Goal: Task Accomplishment & Management: Complete application form

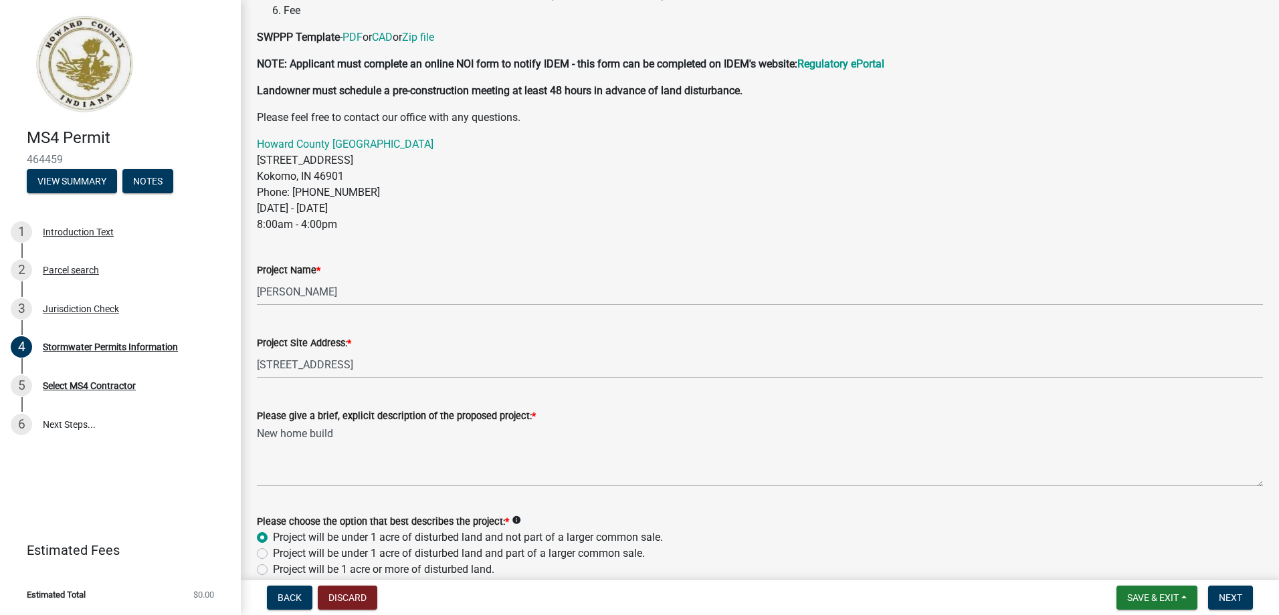
scroll to position [498, 0]
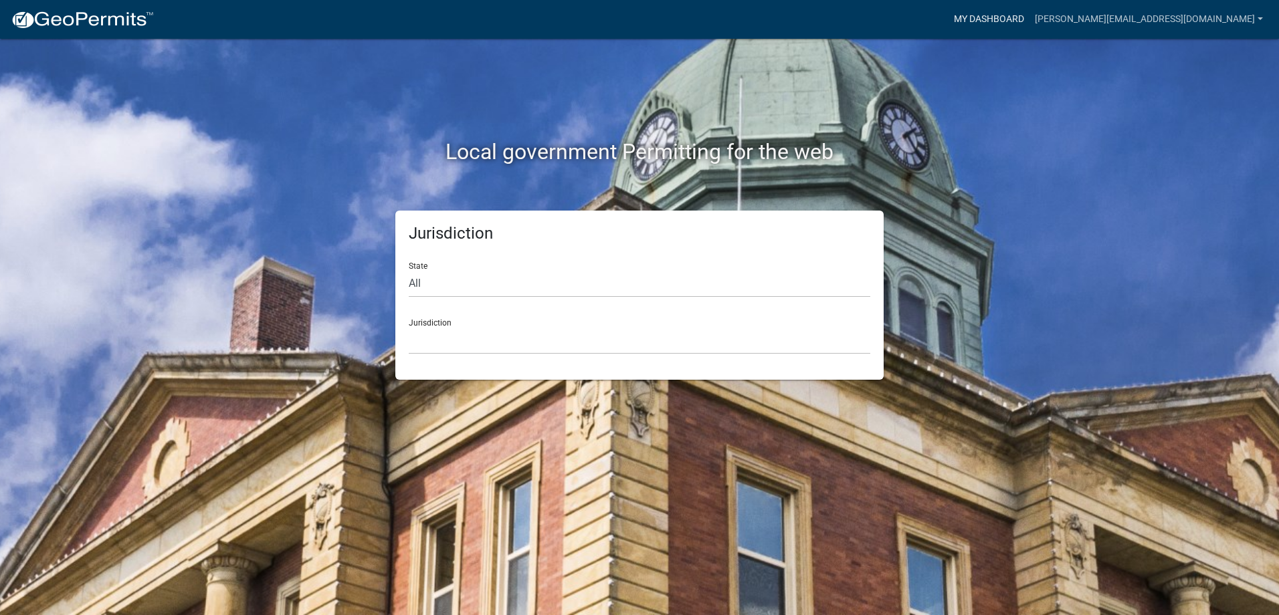
click at [957, 18] on link "My Dashboard" at bounding box center [988, 19] width 81 height 25
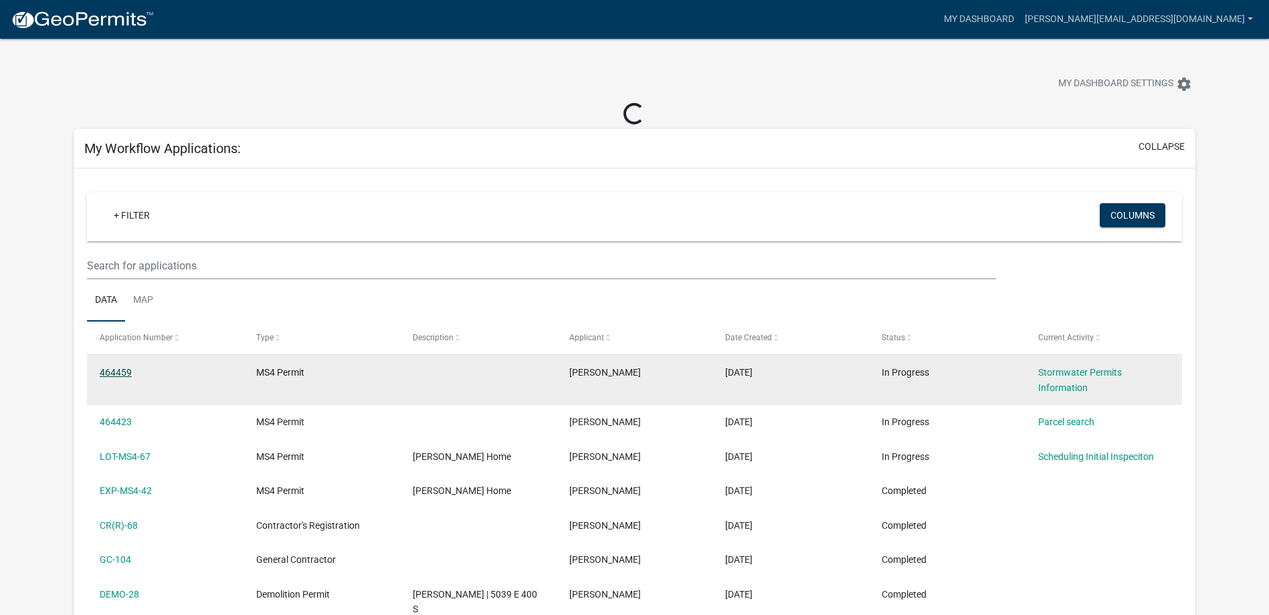
click at [119, 374] on link "464459" at bounding box center [116, 372] width 32 height 11
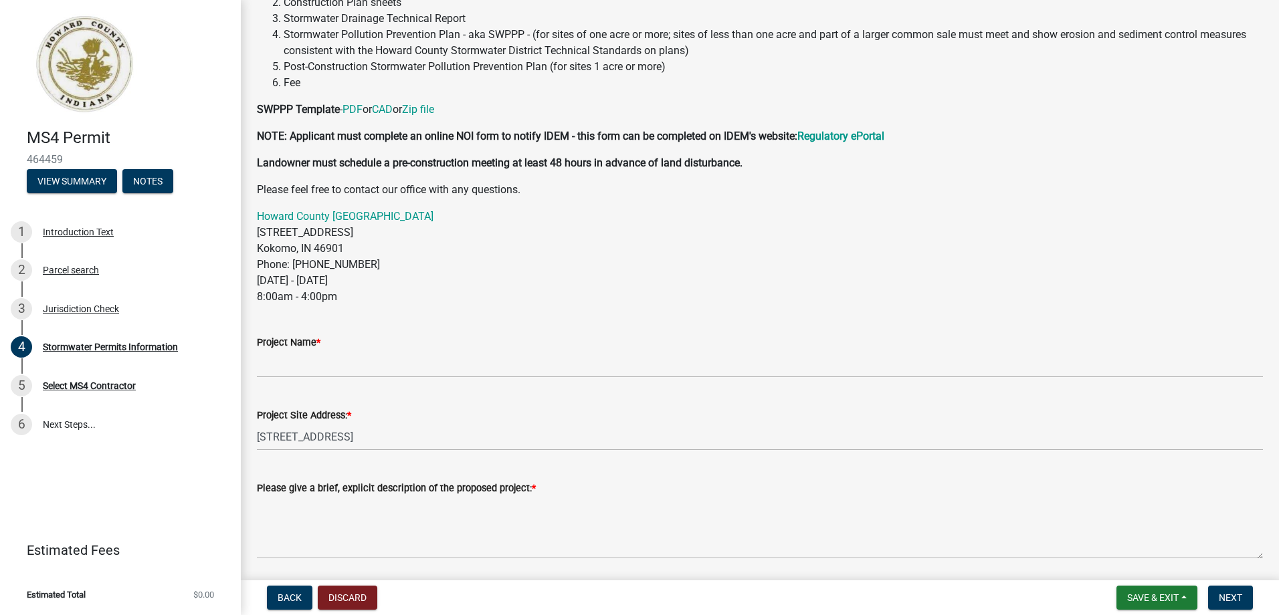
scroll to position [216, 0]
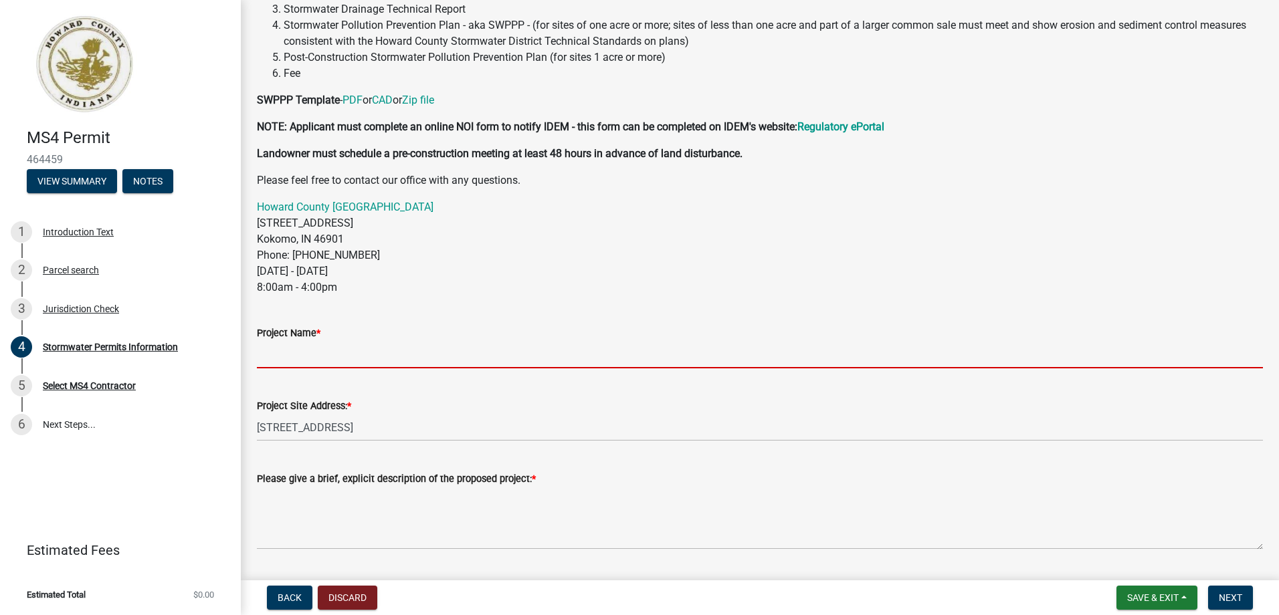
click at [285, 362] on input "Project Name *" at bounding box center [760, 354] width 1006 height 27
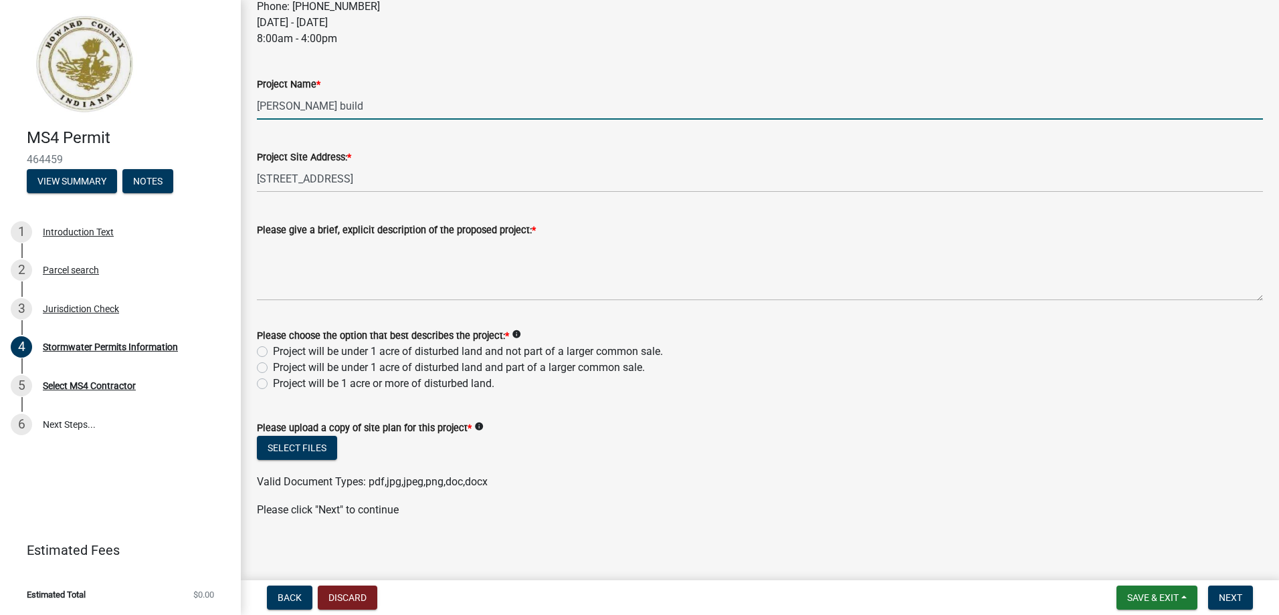
scroll to position [471, 0]
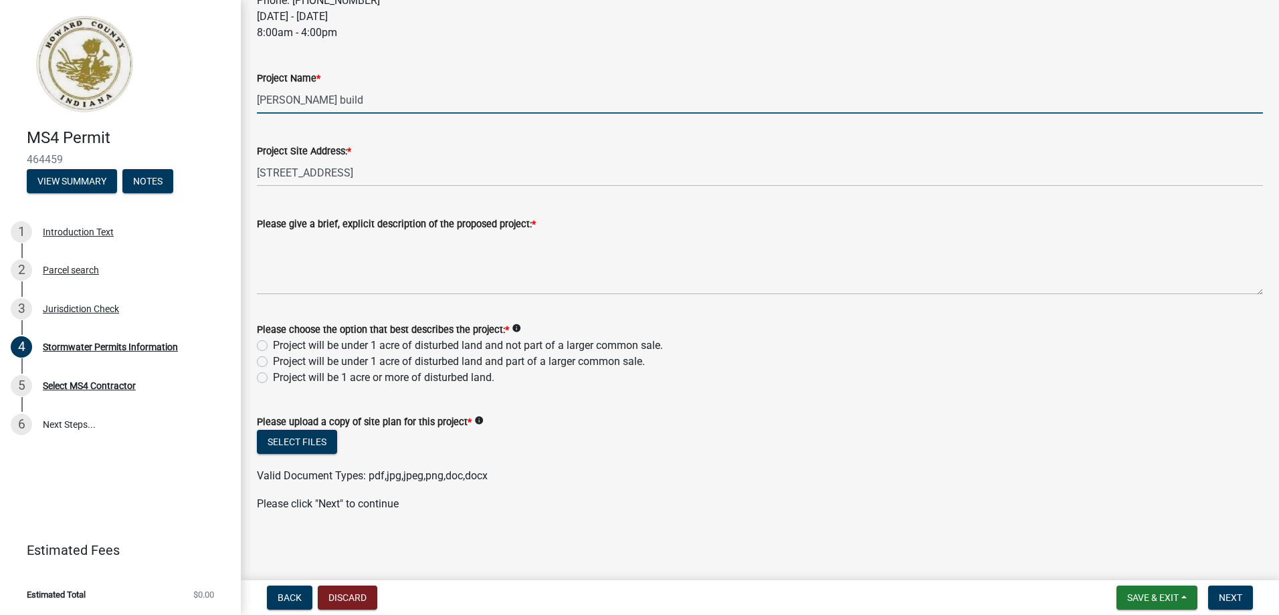
type input "[PERSON_NAME] build"
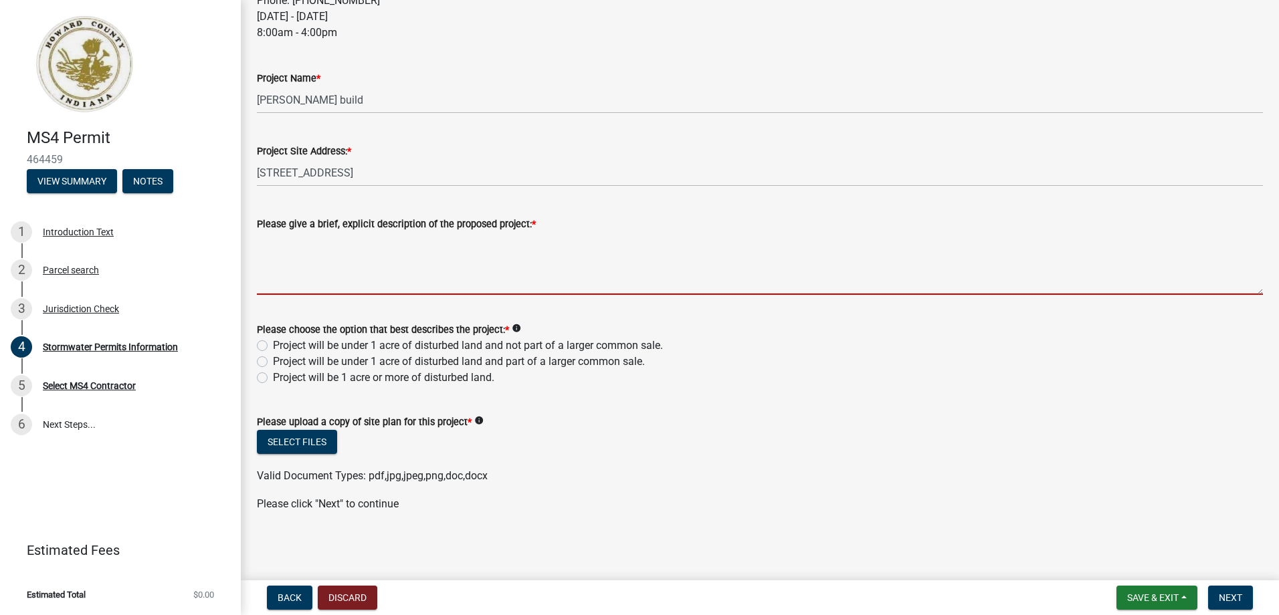
click at [317, 266] on textarea "Please give a brief, explicit description of the proposed project: *" at bounding box center [760, 263] width 1006 height 63
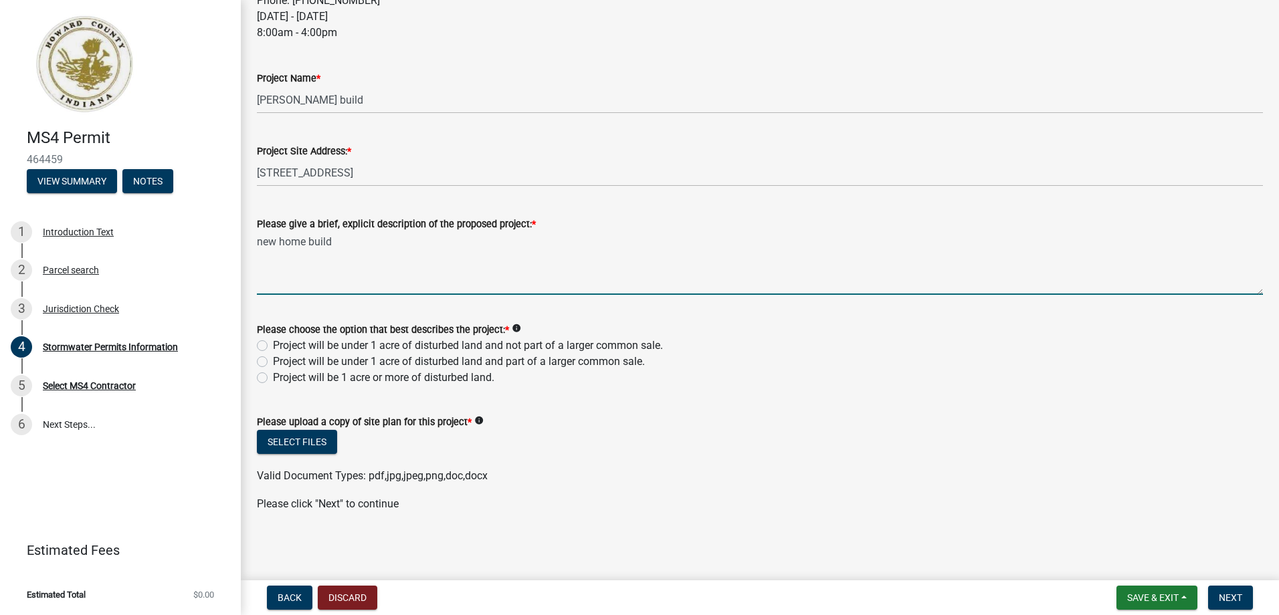
type textarea "new home build"
click at [273, 343] on label "Project will be under 1 acre of disturbed land and not part of a larger common …" at bounding box center [468, 346] width 390 height 16
click at [273, 343] on input "Project will be under 1 acre of disturbed land and not part of a larger common …" at bounding box center [277, 342] width 9 height 9
radio input "true"
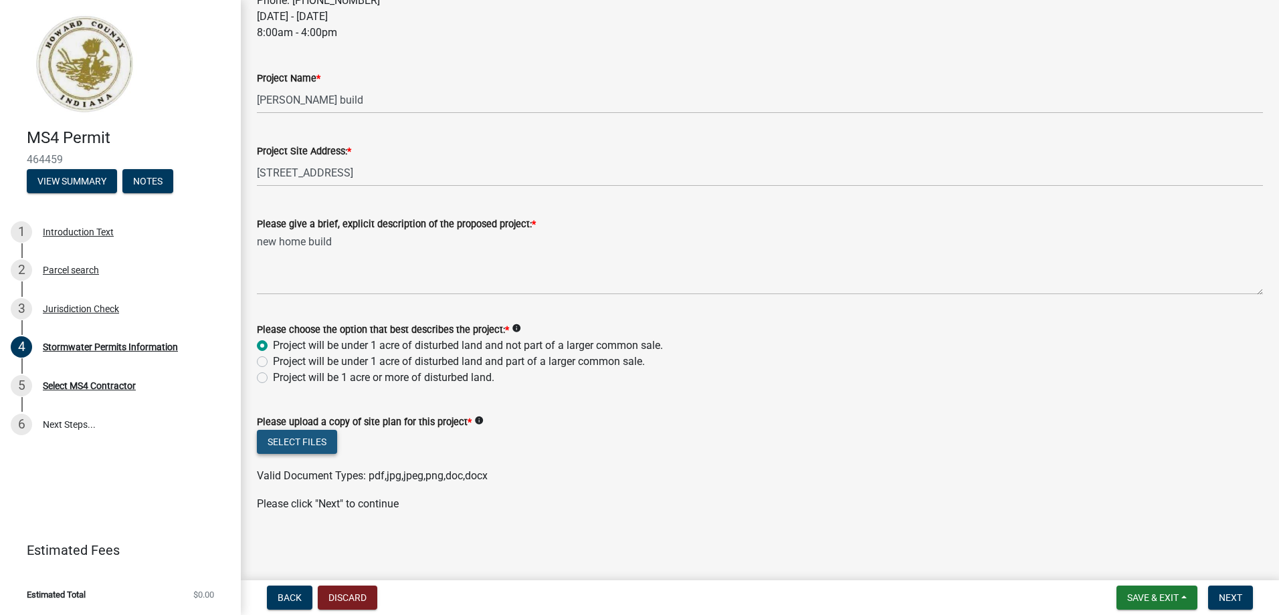
click at [291, 434] on button "Select files" at bounding box center [297, 442] width 80 height 24
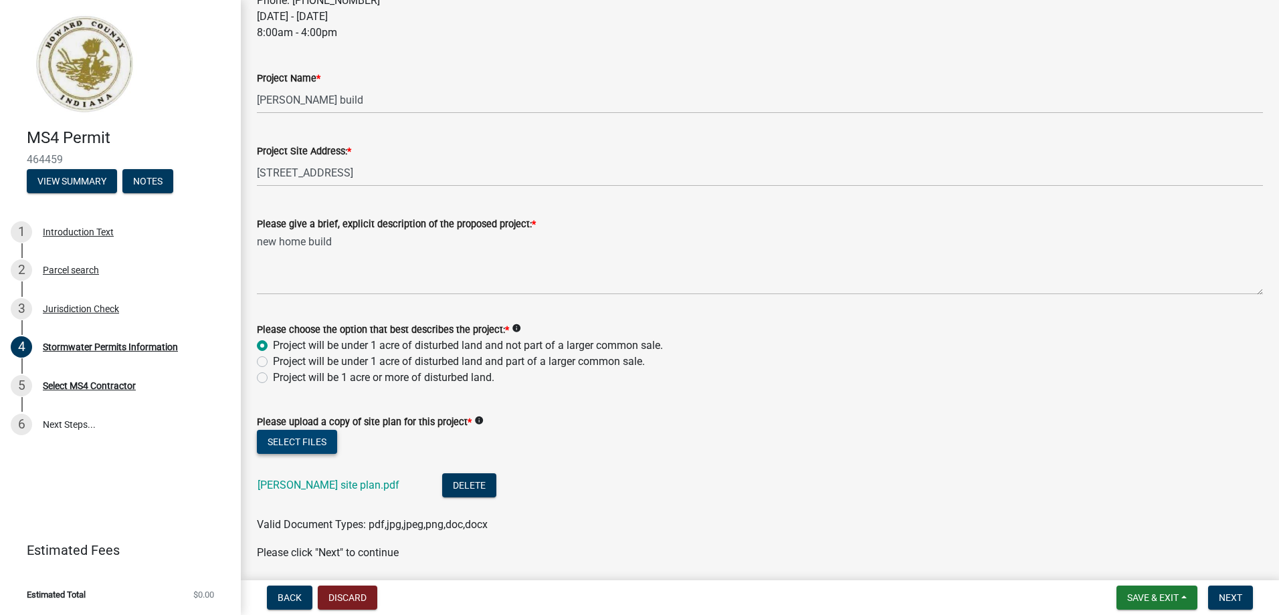
scroll to position [520, 0]
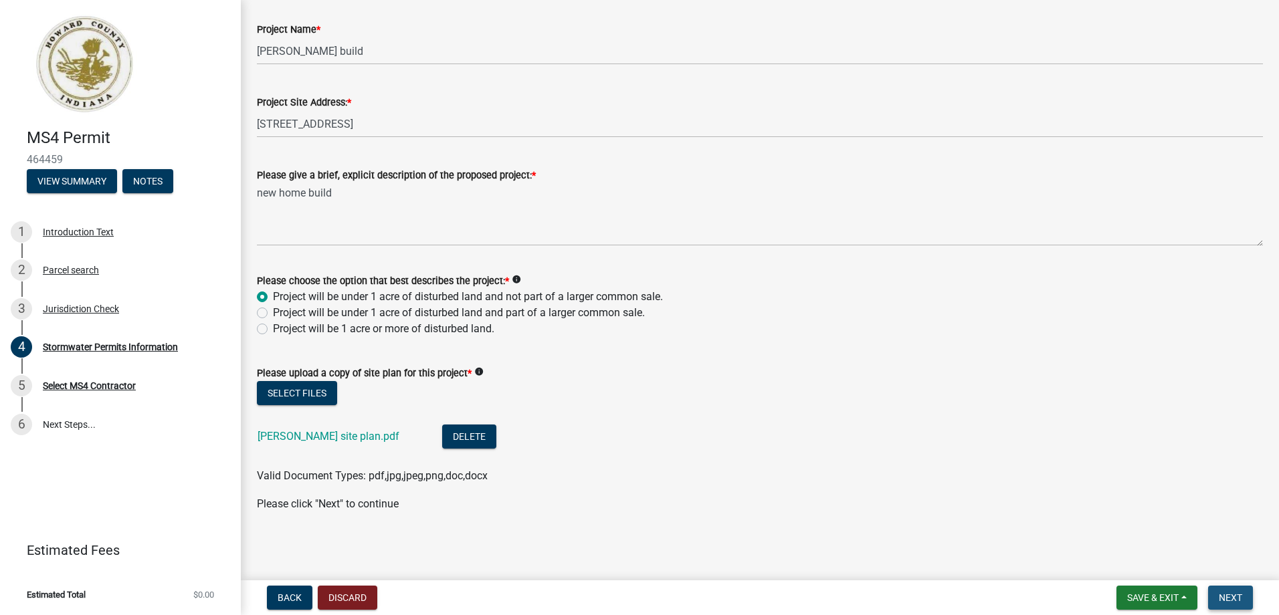
click at [957, 534] on span "Next" at bounding box center [1229, 597] width 23 height 11
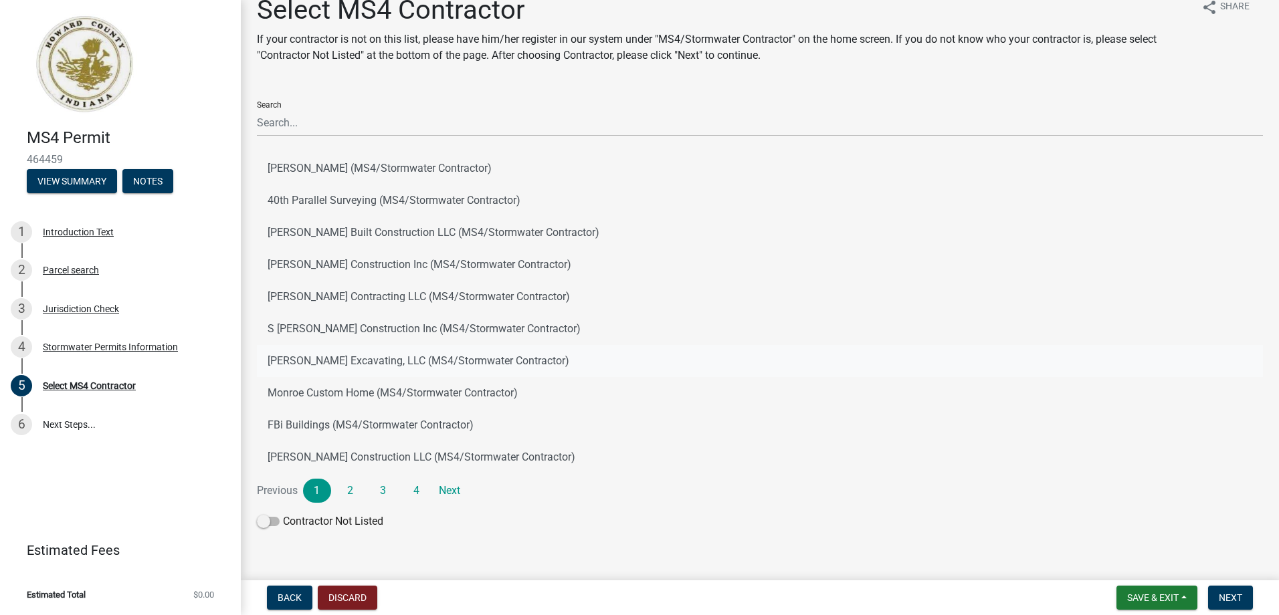
scroll to position [34, 0]
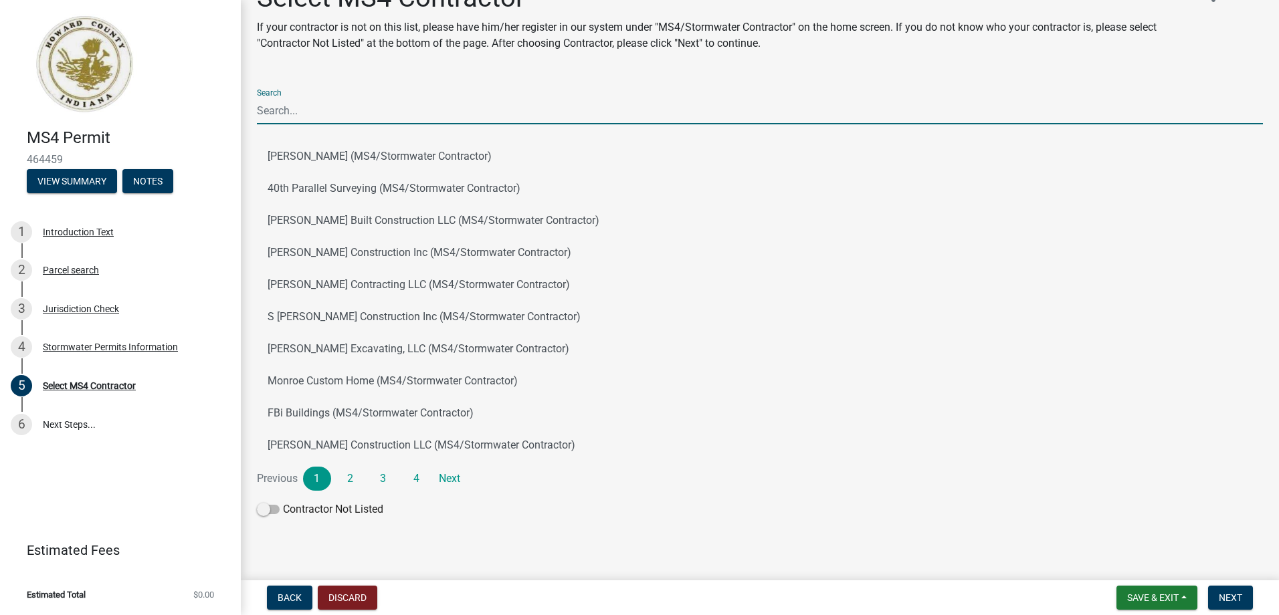
click at [290, 108] on input "Search" at bounding box center [760, 110] width 1006 height 27
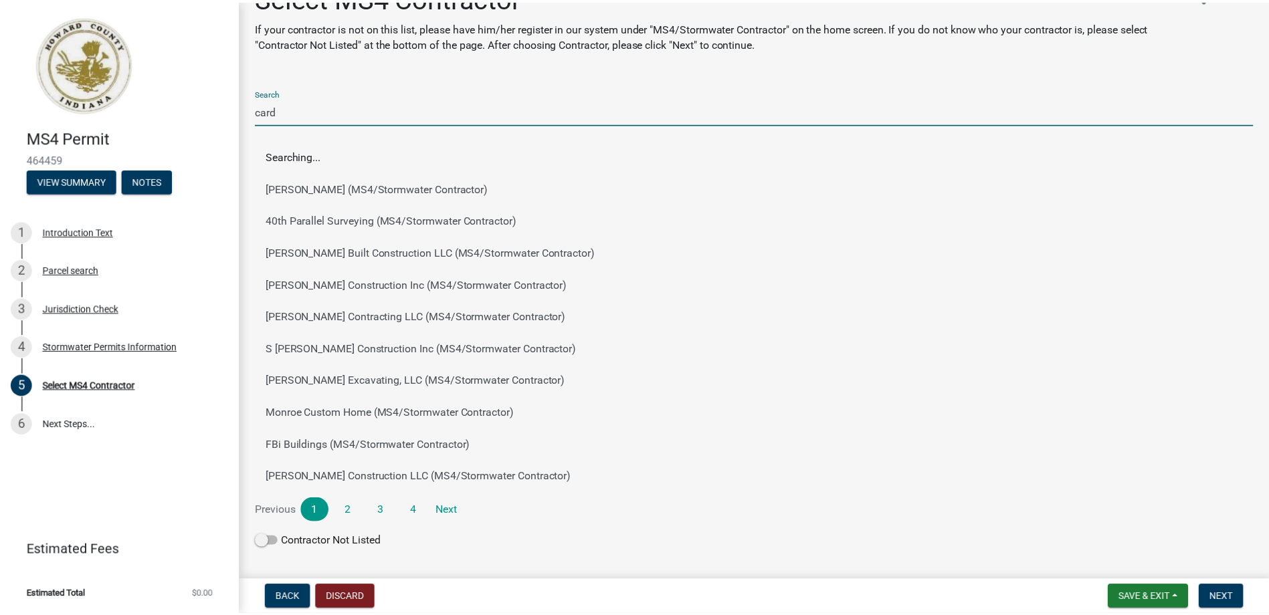
scroll to position [0, 0]
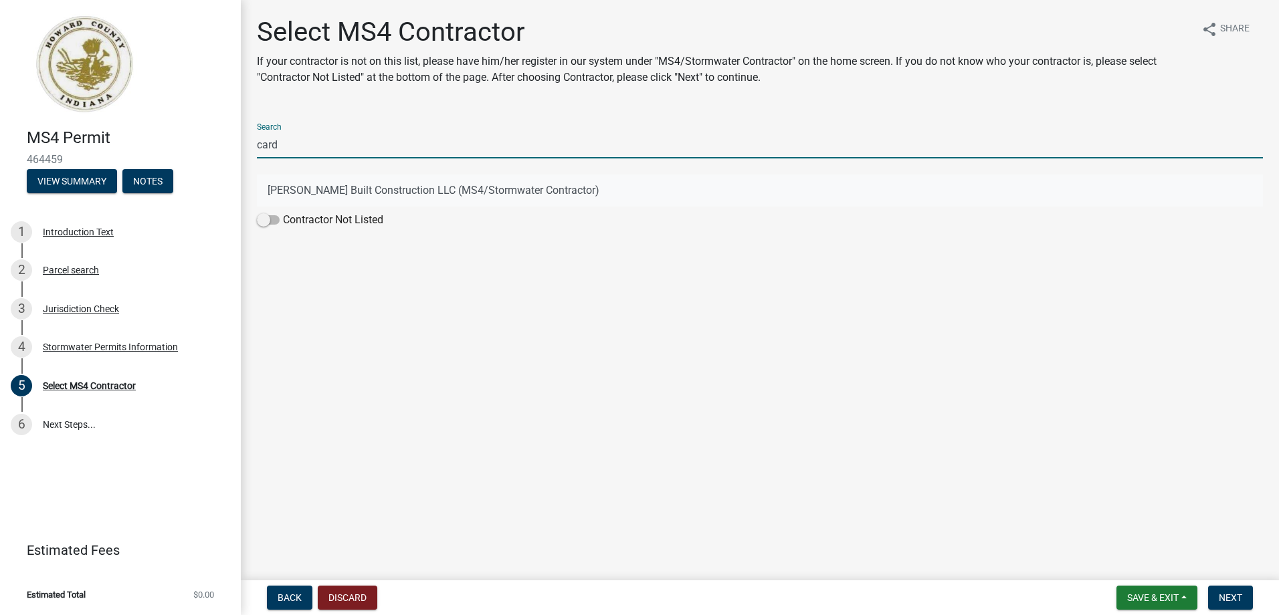
type input "card"
click at [488, 195] on button "[PERSON_NAME] Built Construction LLC (MS4/Stormwater Contractor)" at bounding box center [760, 191] width 1006 height 32
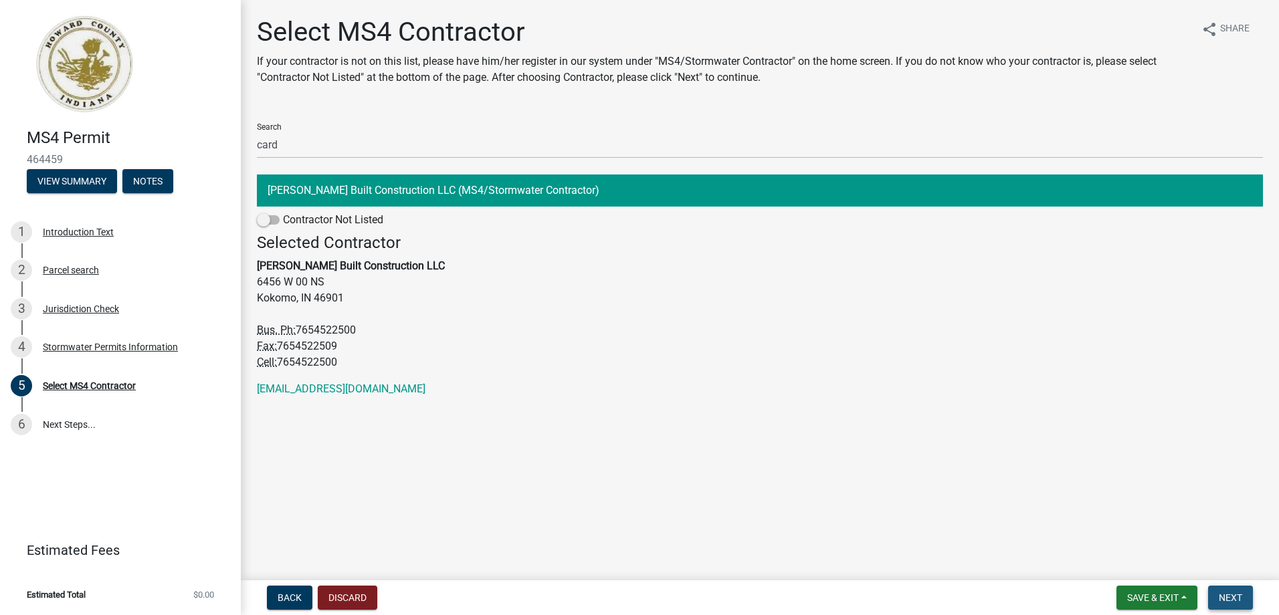
click at [957, 534] on span "Next" at bounding box center [1229, 597] width 23 height 11
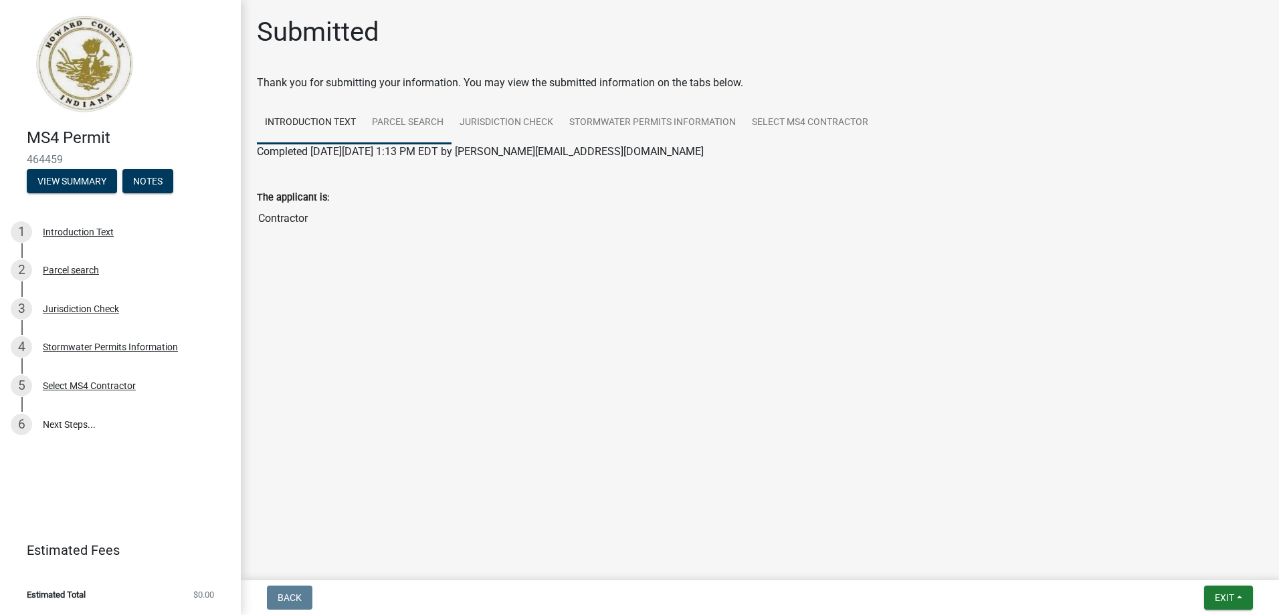
click at [427, 118] on link "Parcel search" at bounding box center [408, 123] width 88 height 43
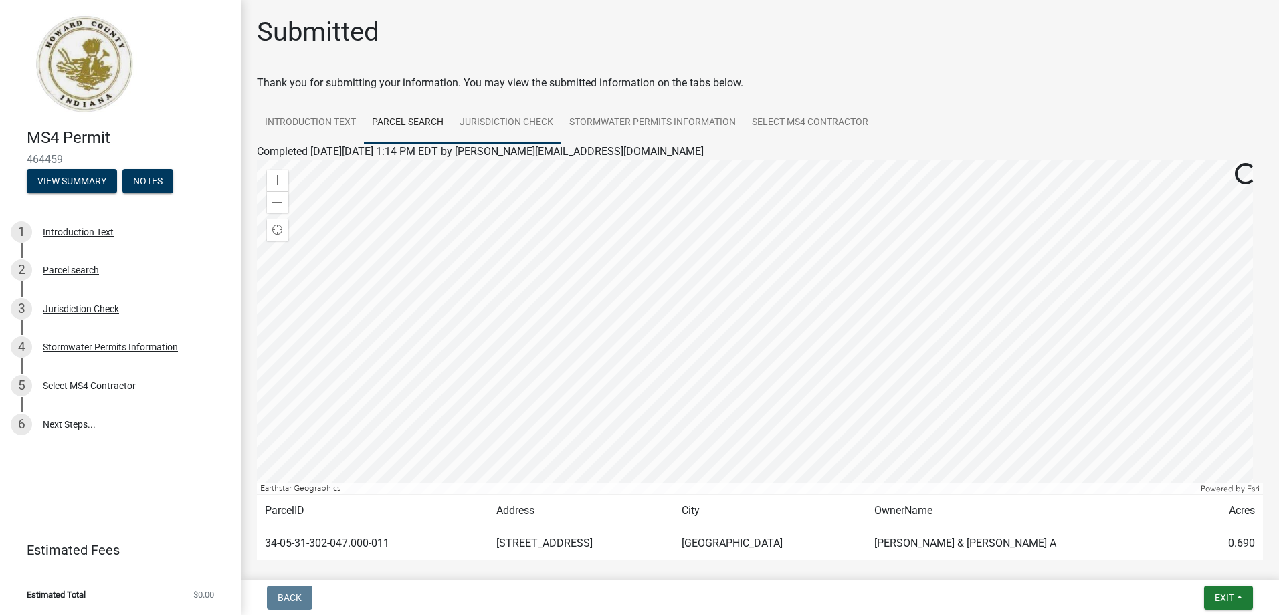
click at [530, 119] on link "Jurisdiction Check" at bounding box center [506, 123] width 110 height 43
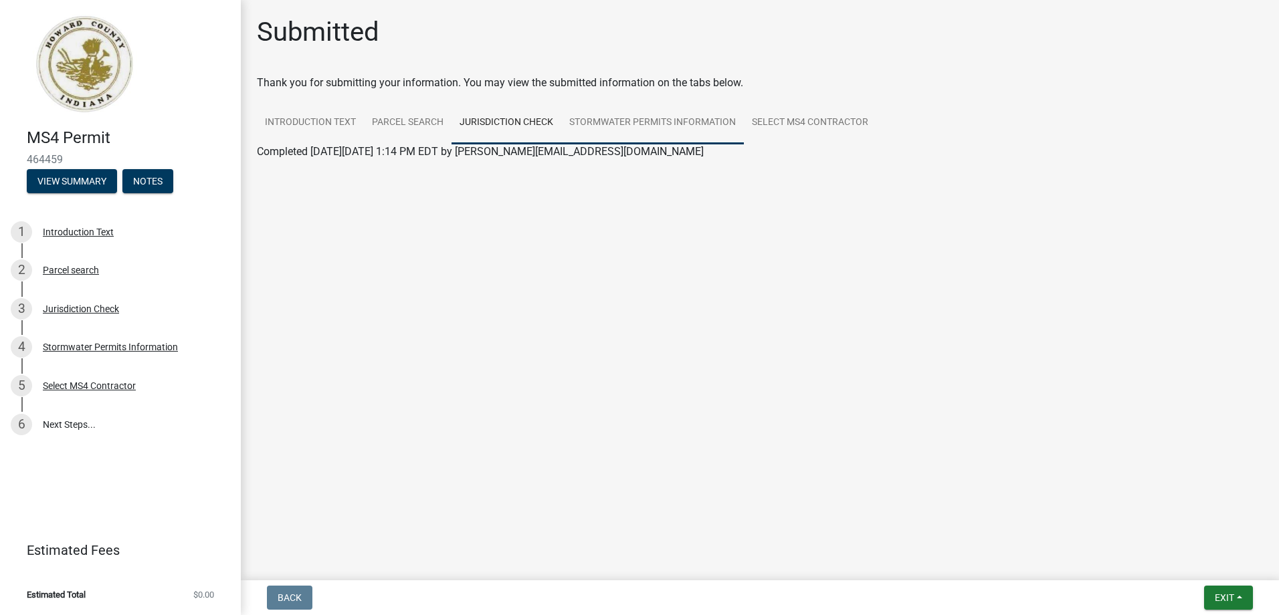
click at [630, 119] on link "Stormwater Permits Information" at bounding box center [652, 123] width 183 height 43
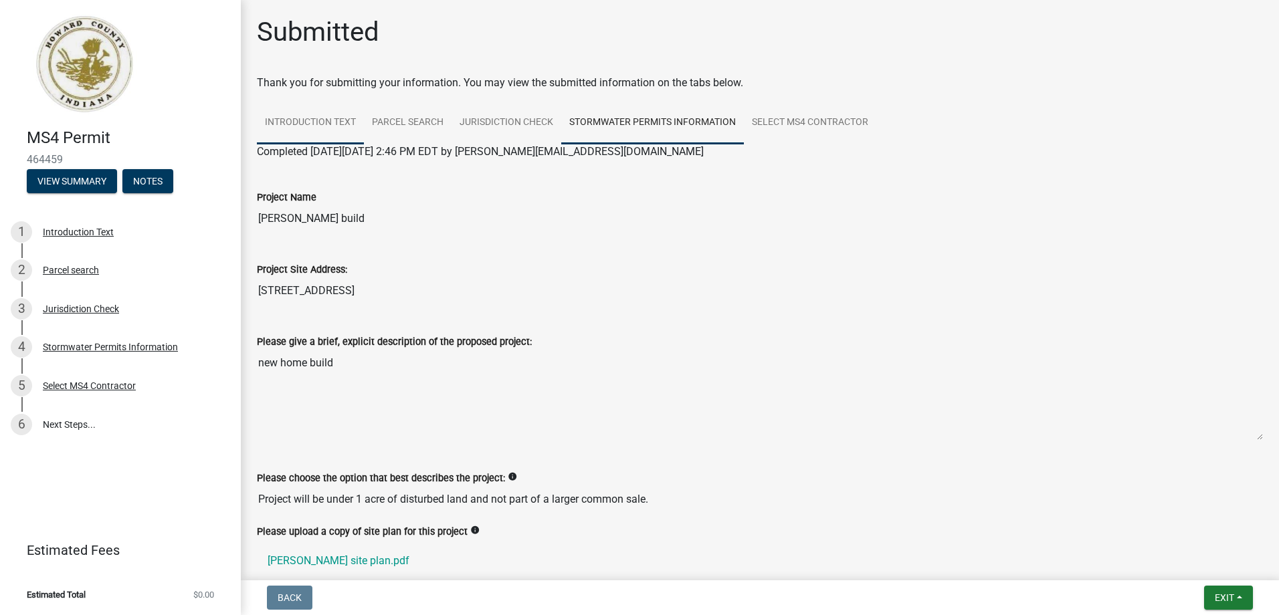
click at [296, 109] on link "Introduction Text" at bounding box center [310, 123] width 107 height 43
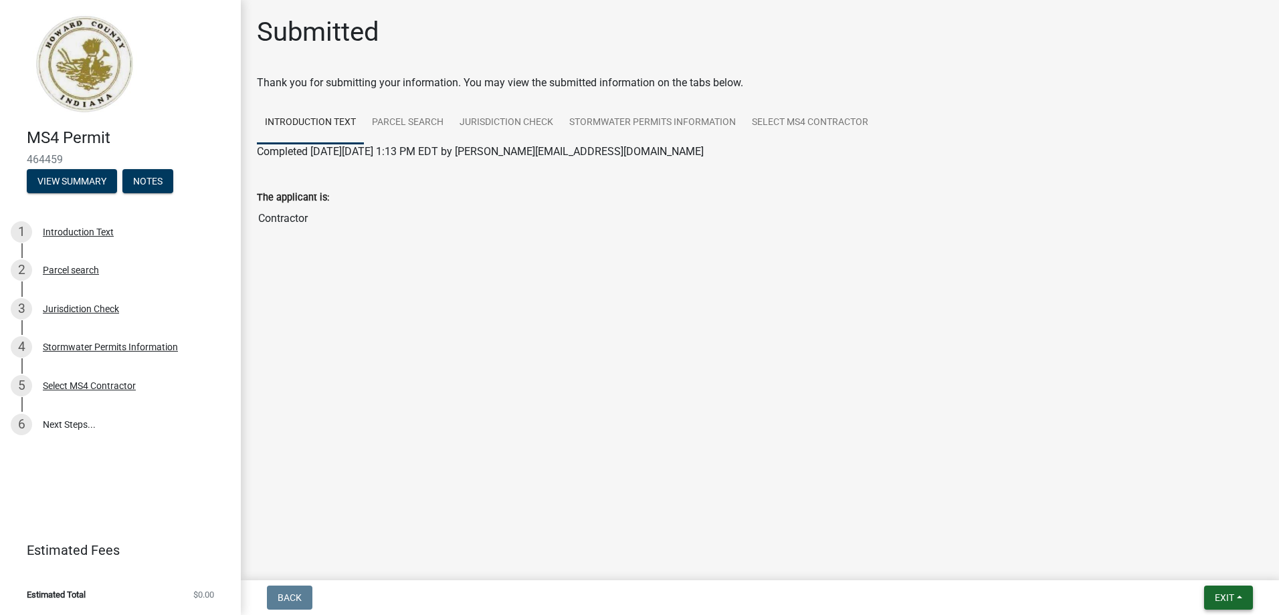
click at [957, 534] on span "Exit" at bounding box center [1223, 597] width 19 height 11
click at [957, 534] on button "Save & Exit" at bounding box center [1198, 563] width 107 height 32
